Goal: Information Seeking & Learning: Learn about a topic

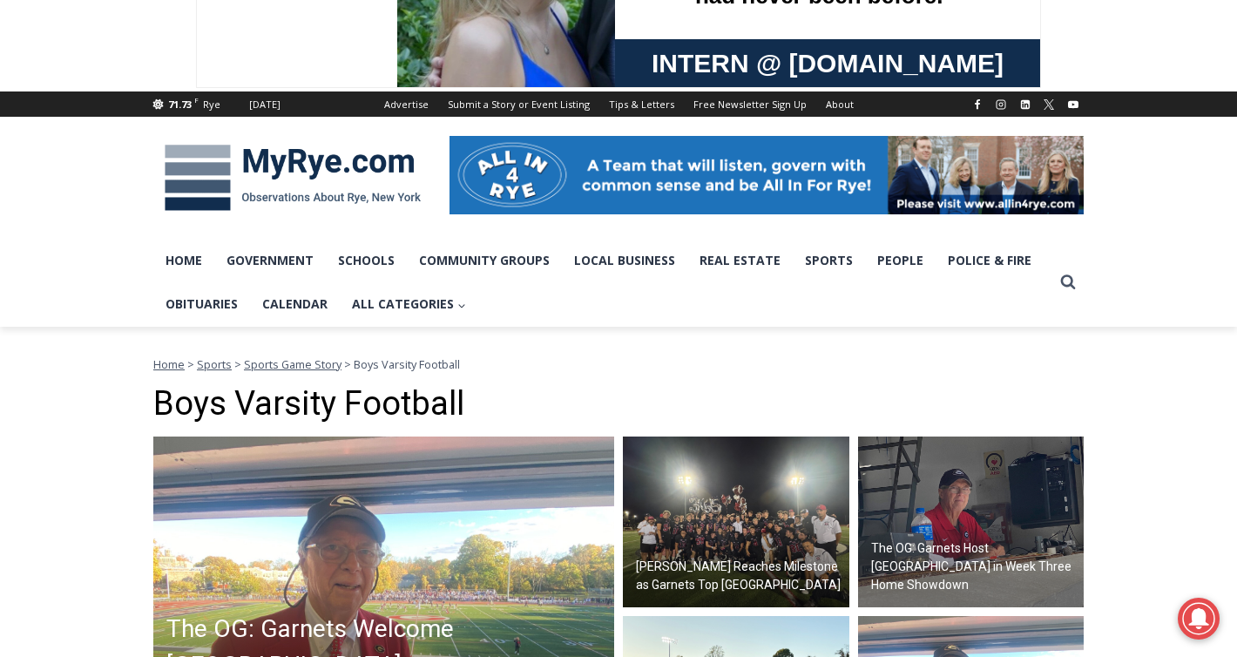
scroll to position [144, 0]
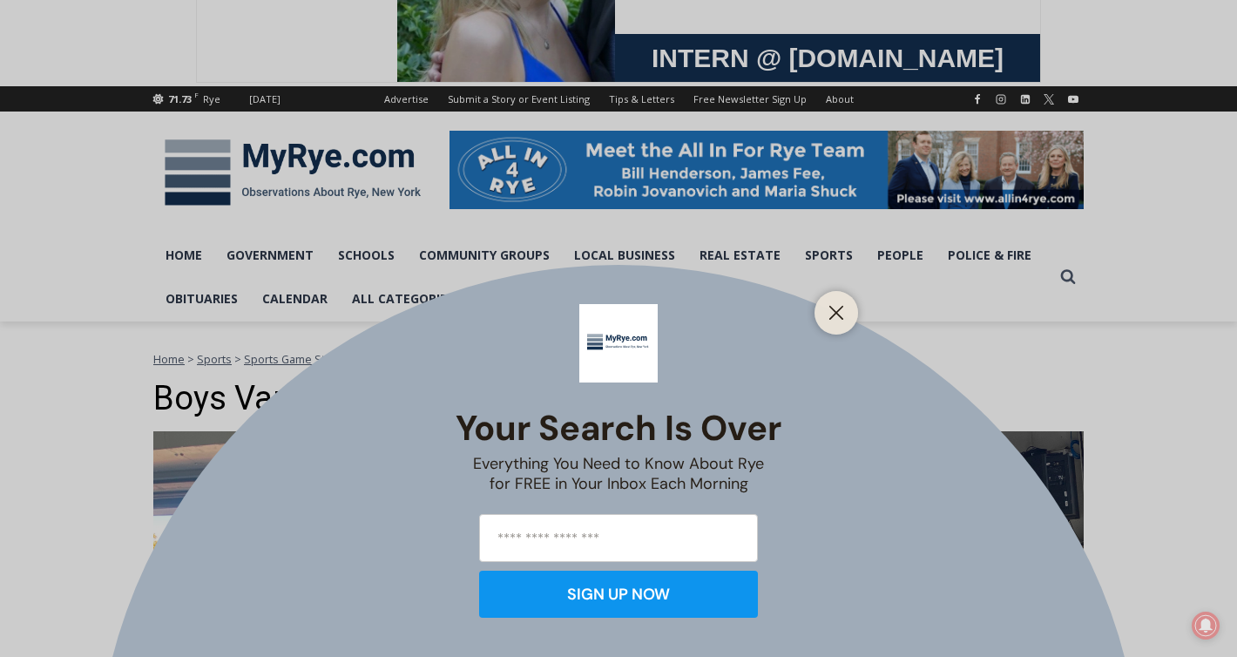
click at [345, 548] on div "Your Search is Over Everything You Need to Know About Rye for FREE in Your Inbo…" at bounding box center [618, 328] width 1237 height 657
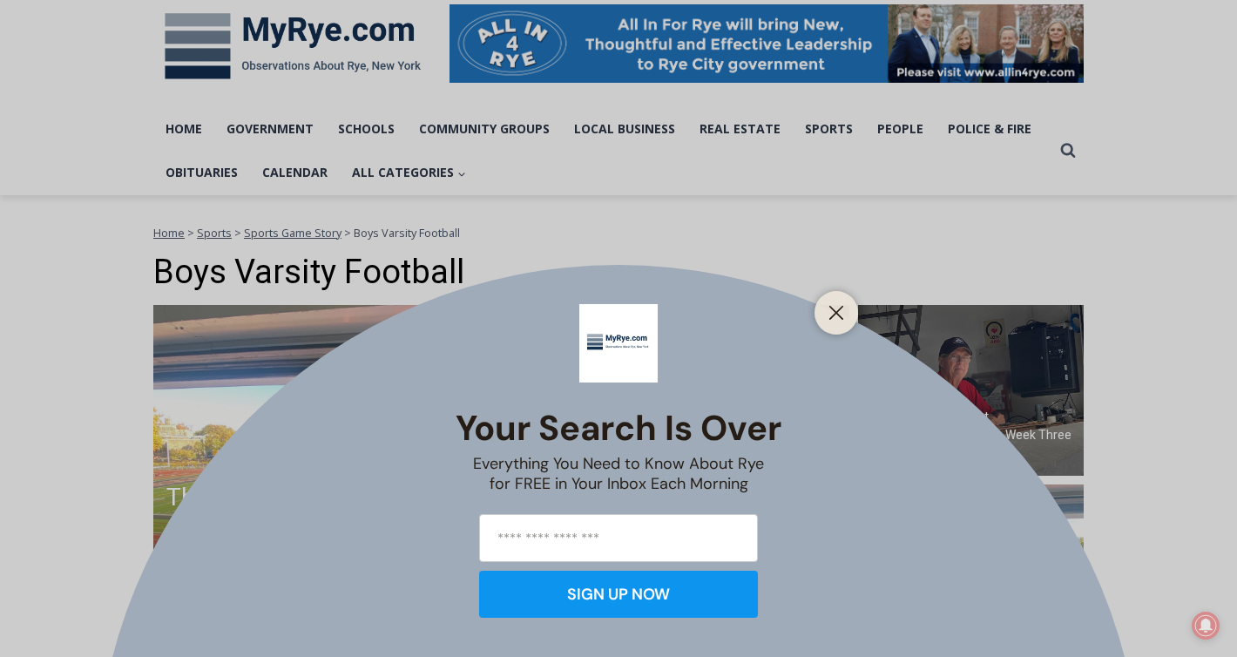
scroll to position [271, 0]
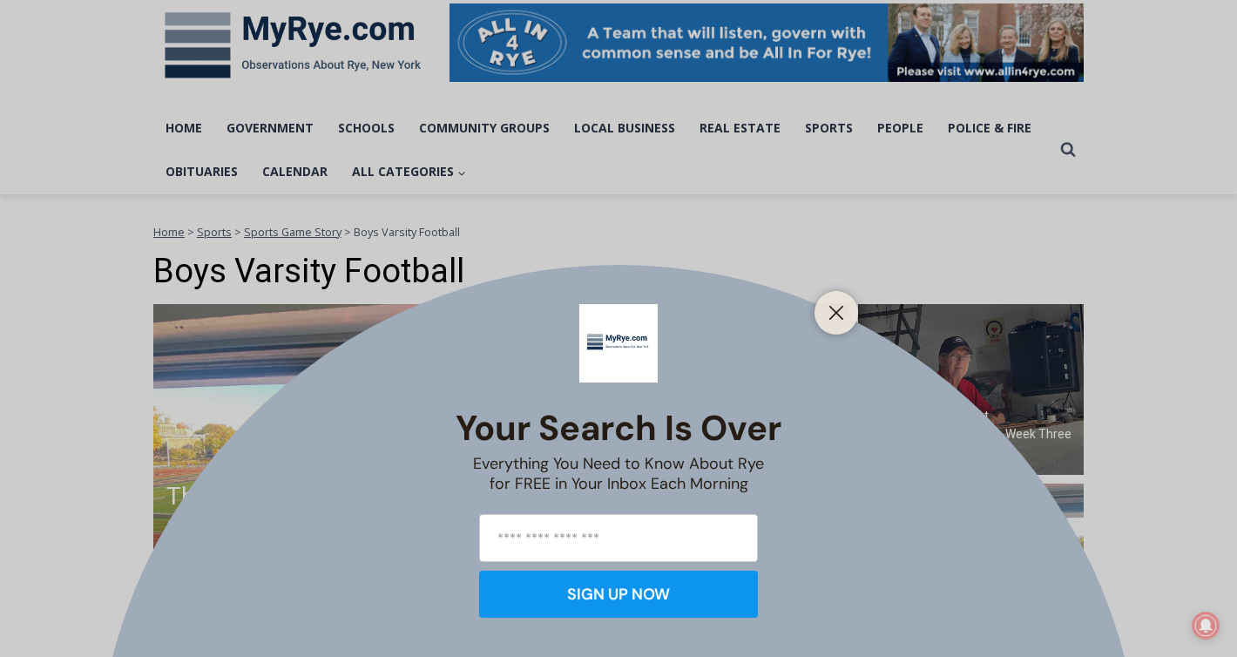
click at [841, 325] on div at bounding box center [836, 313] width 44 height 44
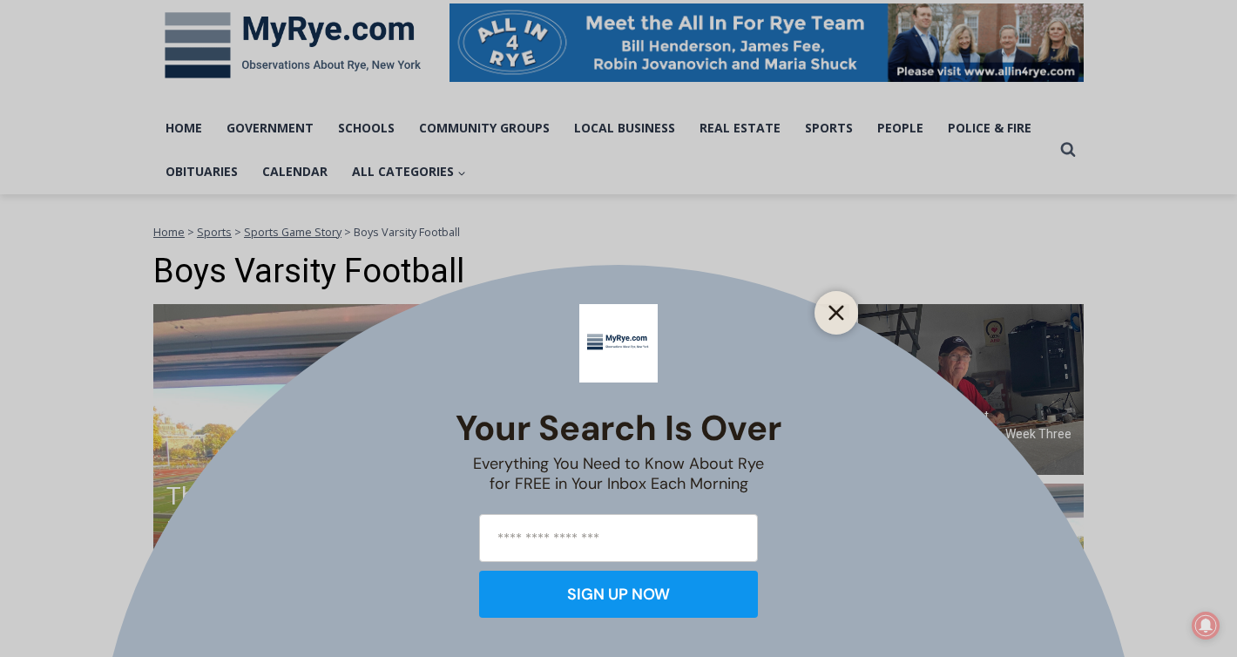
click at [836, 315] on icon "Close" at bounding box center [836, 313] width 16 height 16
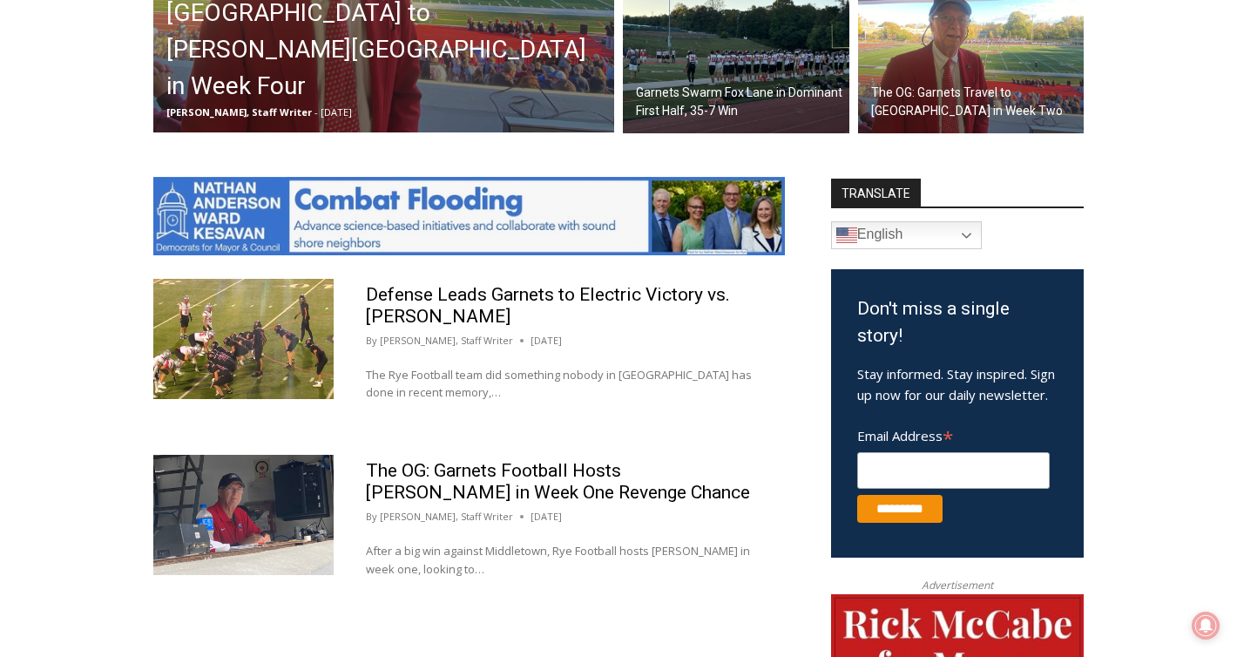
scroll to position [795, 0]
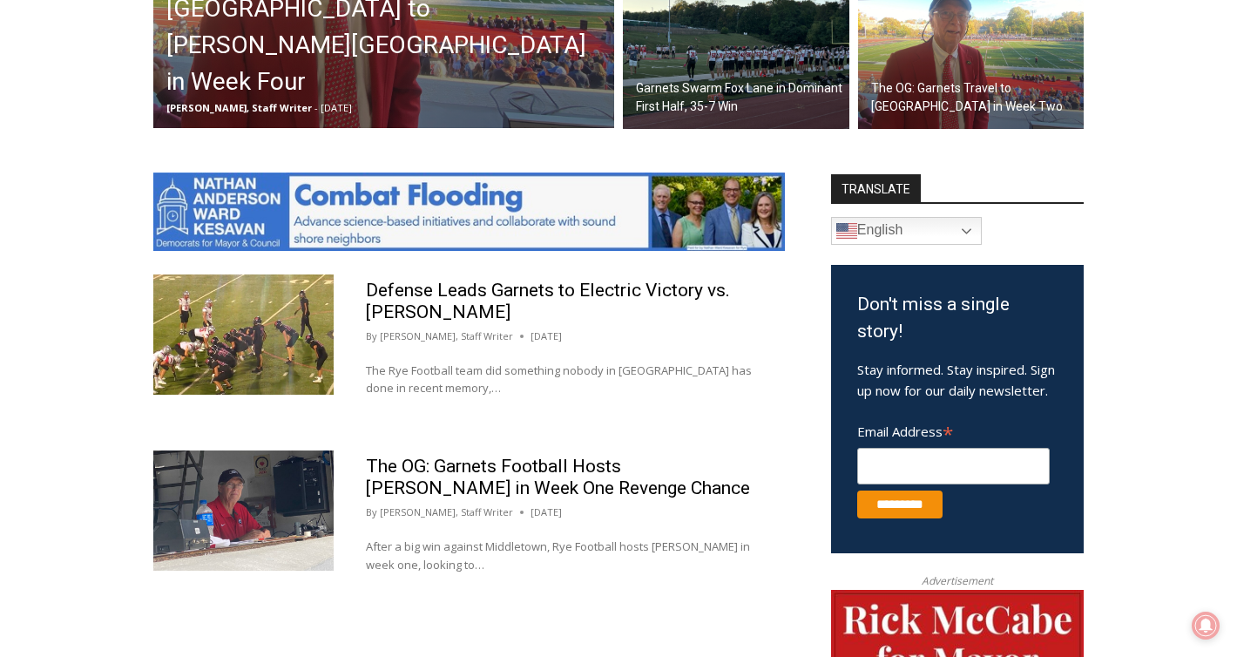
click at [544, 80] on h2 "The OG: Garnets Welcome [GEOGRAPHIC_DATA] to [PERSON_NAME][GEOGRAPHIC_DATA] in …" at bounding box center [387, 27] width 443 height 146
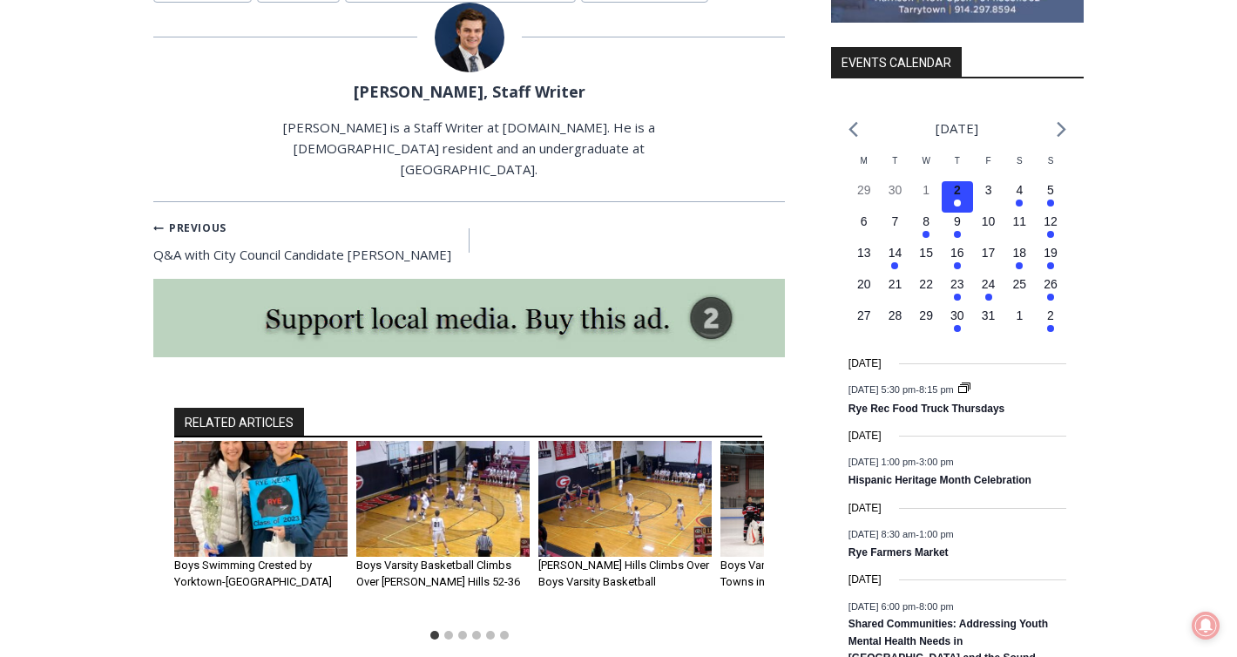
scroll to position [2118, 0]
